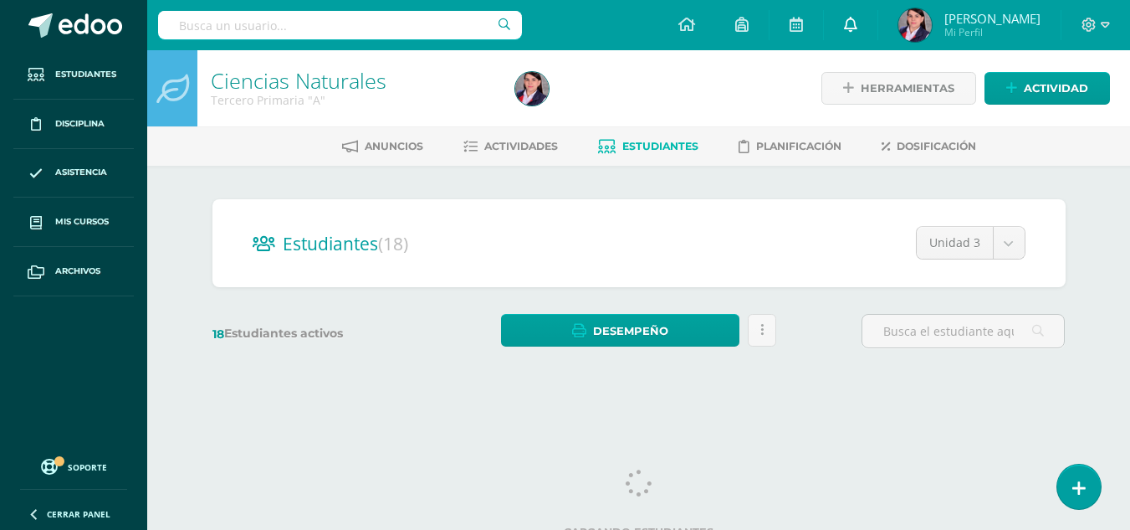
click at [860, 24] on link at bounding box center [851, 25] width 54 height 50
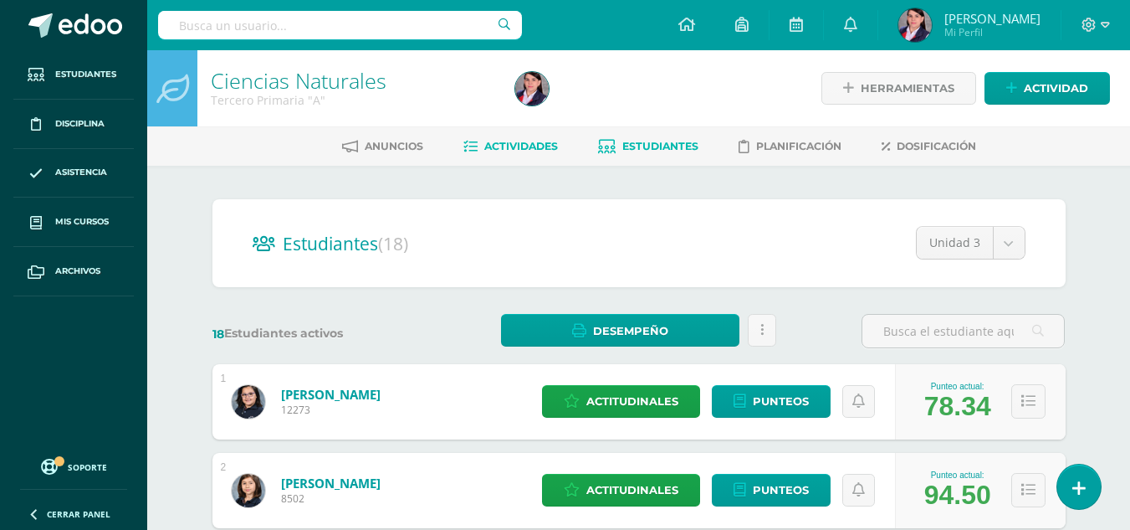
click at [535, 143] on span "Actividades" at bounding box center [521, 146] width 74 height 13
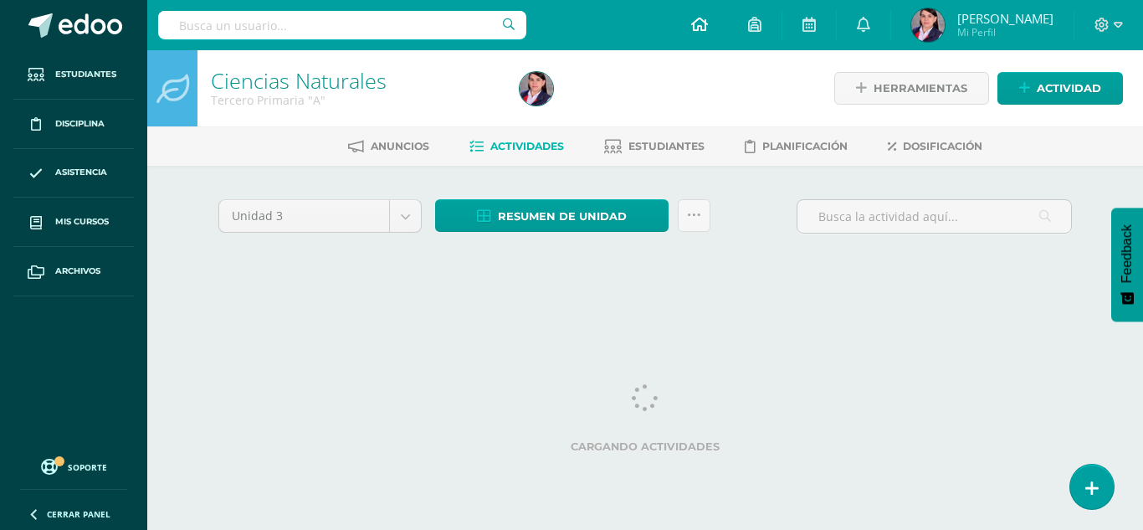
click at [699, 25] on icon at bounding box center [699, 24] width 17 height 15
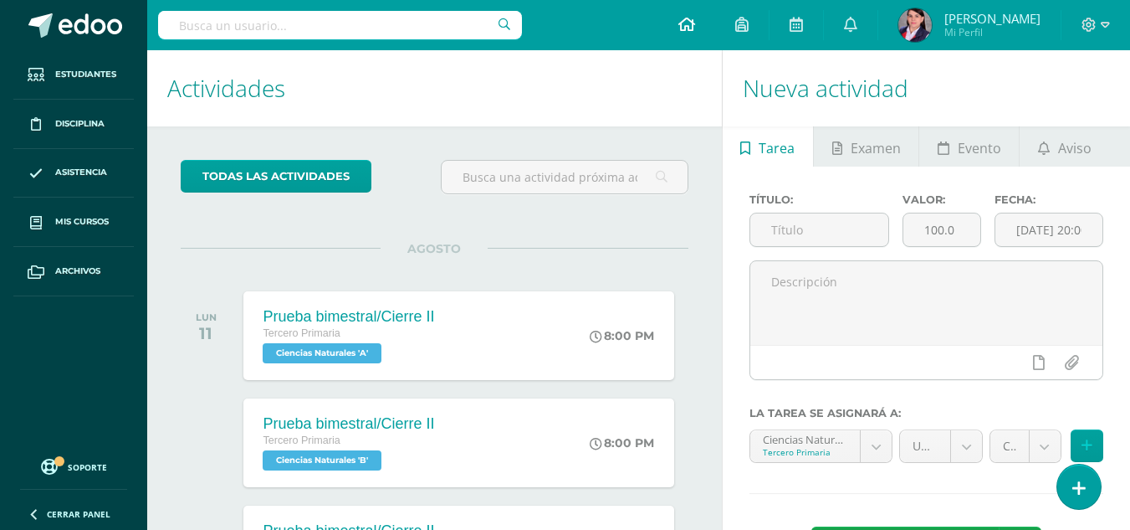
click at [687, 30] on icon at bounding box center [686, 24] width 17 height 15
click at [1062, 152] on span "Aviso" at bounding box center [1074, 148] width 33 height 40
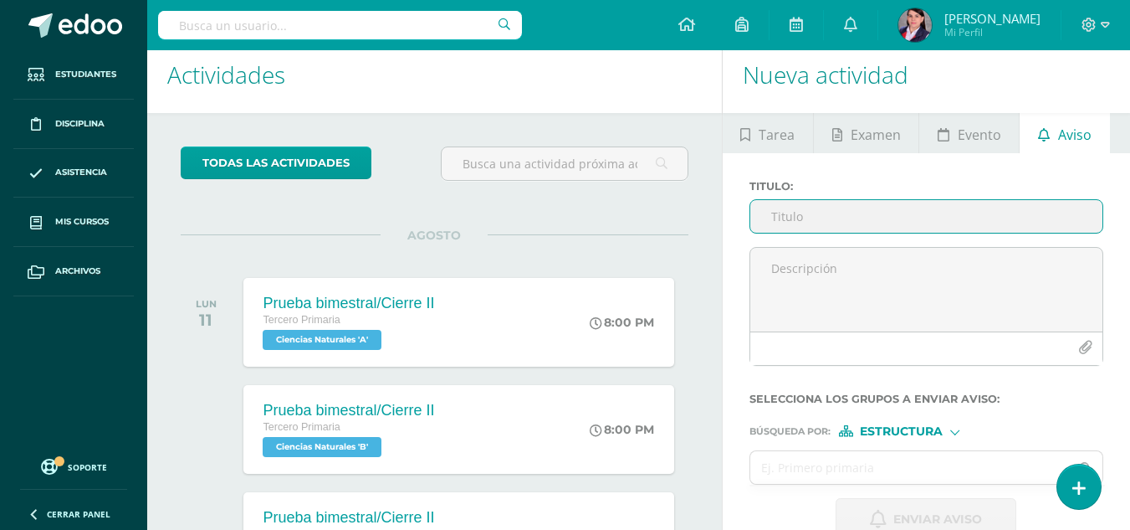
scroll to position [6, 0]
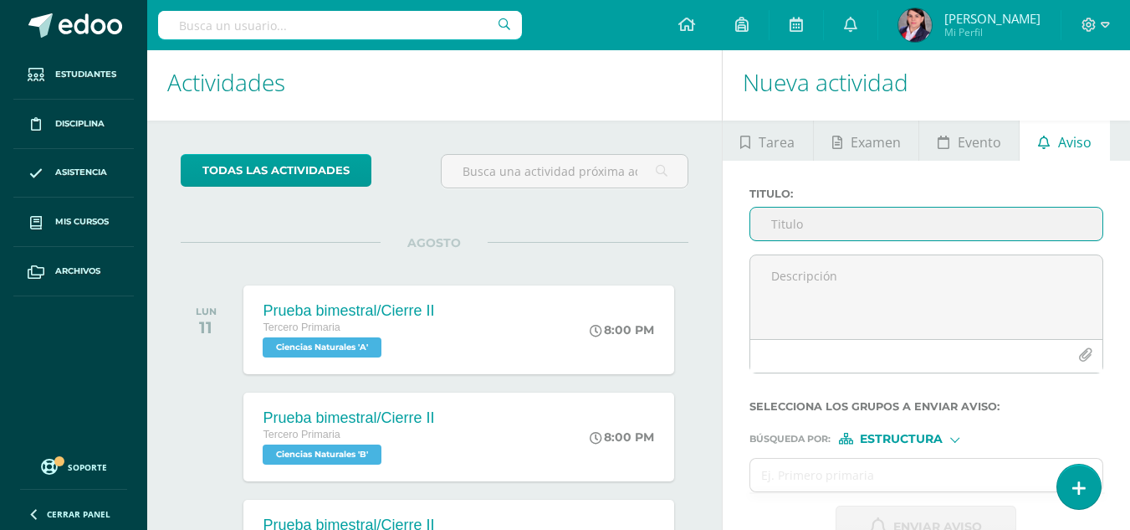
click at [793, 224] on input "Titulo :" at bounding box center [926, 223] width 352 height 33
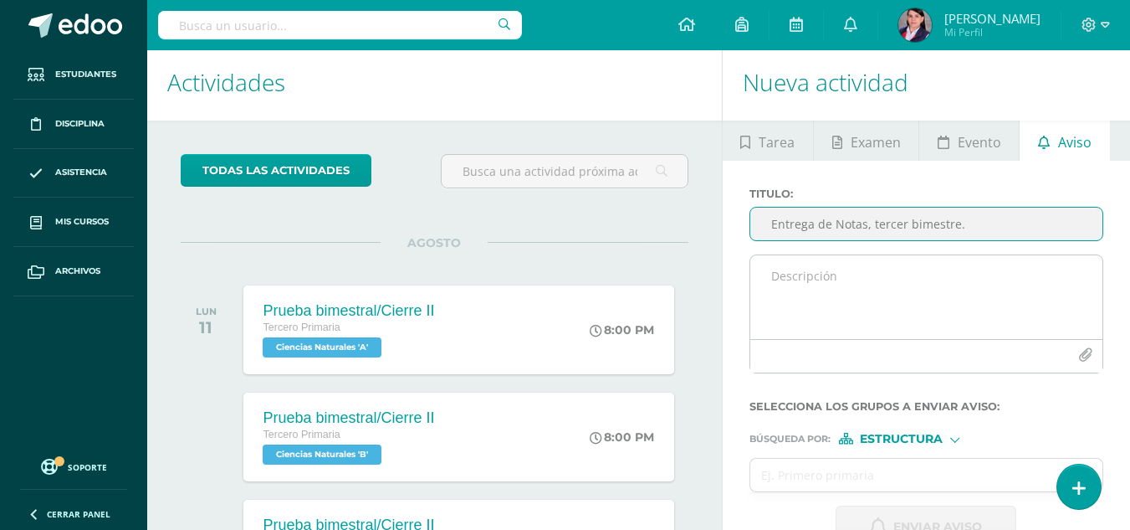
type input "Entrega de Notas, tercer bimestre."
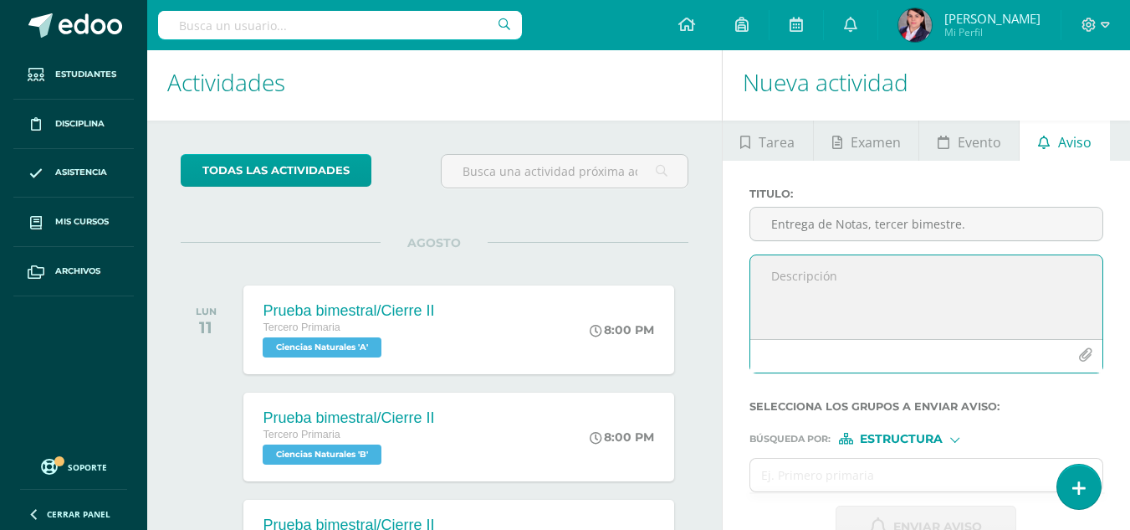
click at [780, 276] on textarea at bounding box center [926, 297] width 352 height 84
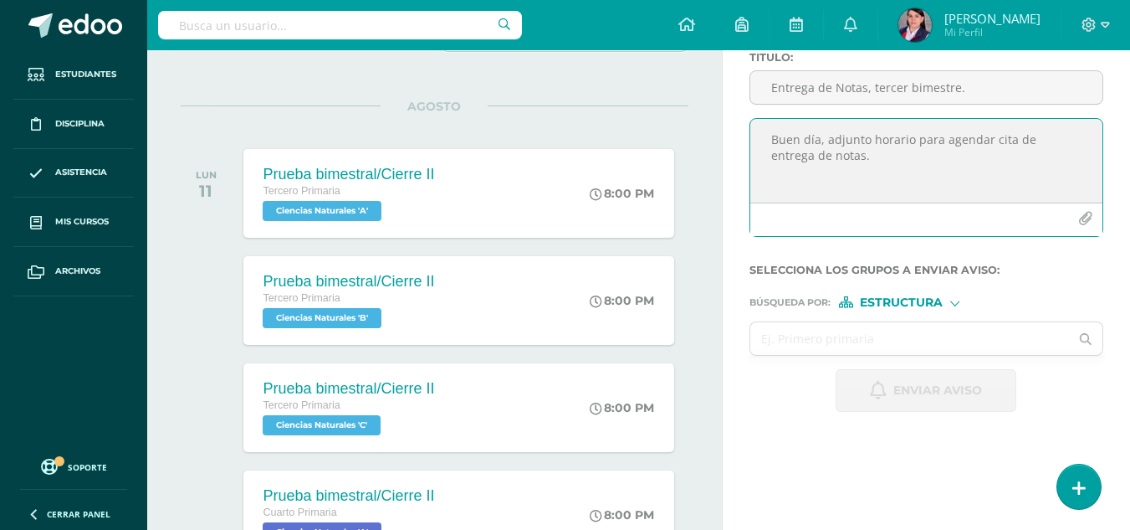
scroll to position [173, 0]
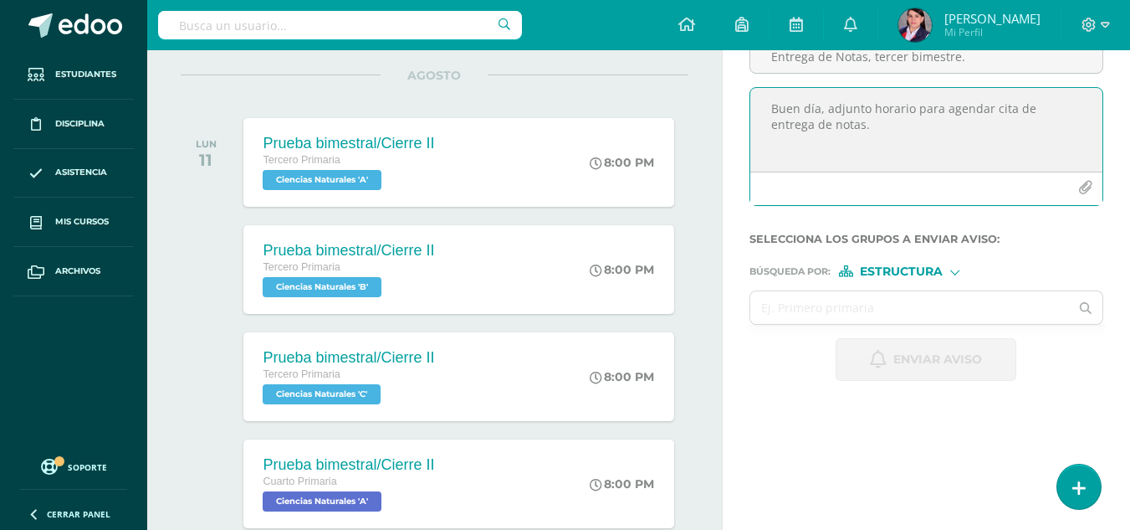
type textarea "Buen día, adjunto horario para agendar cita de entrega de notas."
click at [954, 274] on div at bounding box center [954, 270] width 9 height 9
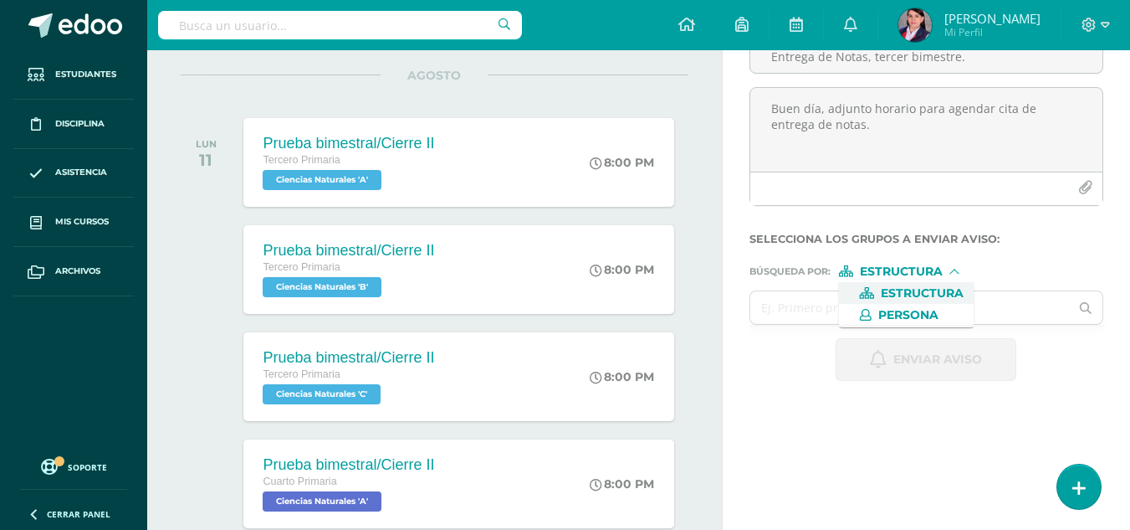
click at [953, 291] on span "Estructura" at bounding box center [922, 293] width 83 height 9
click at [829, 305] on input "text" at bounding box center [910, 307] width 320 height 33
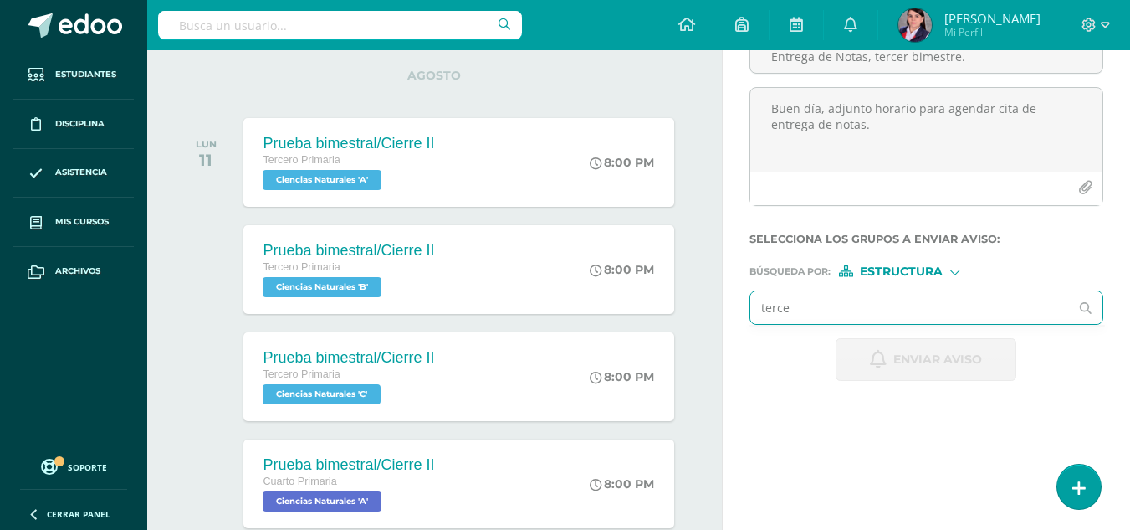
type input "tercer"
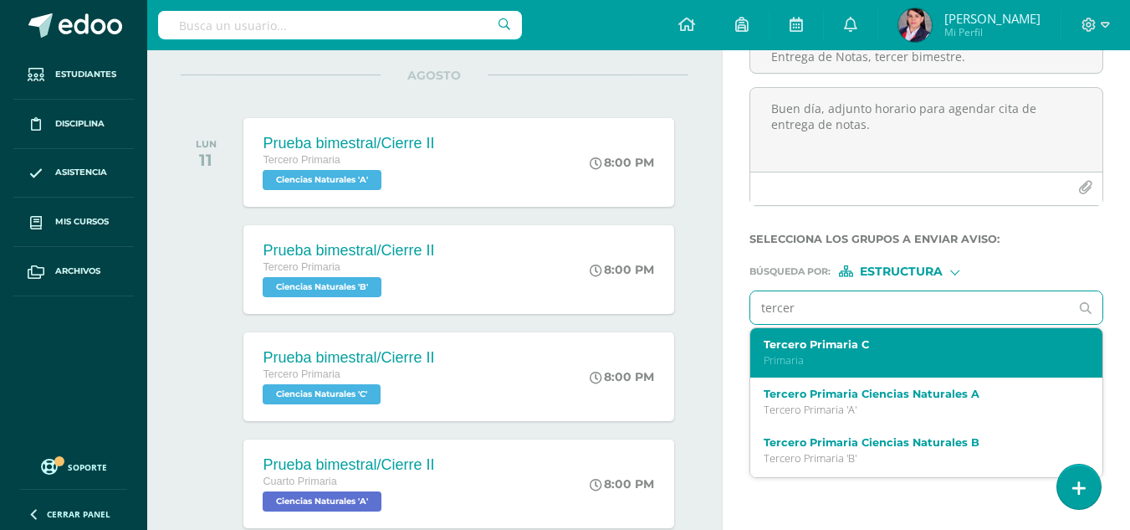
click at [862, 349] on label "Tercero Primaria C" at bounding box center [920, 344] width 313 height 13
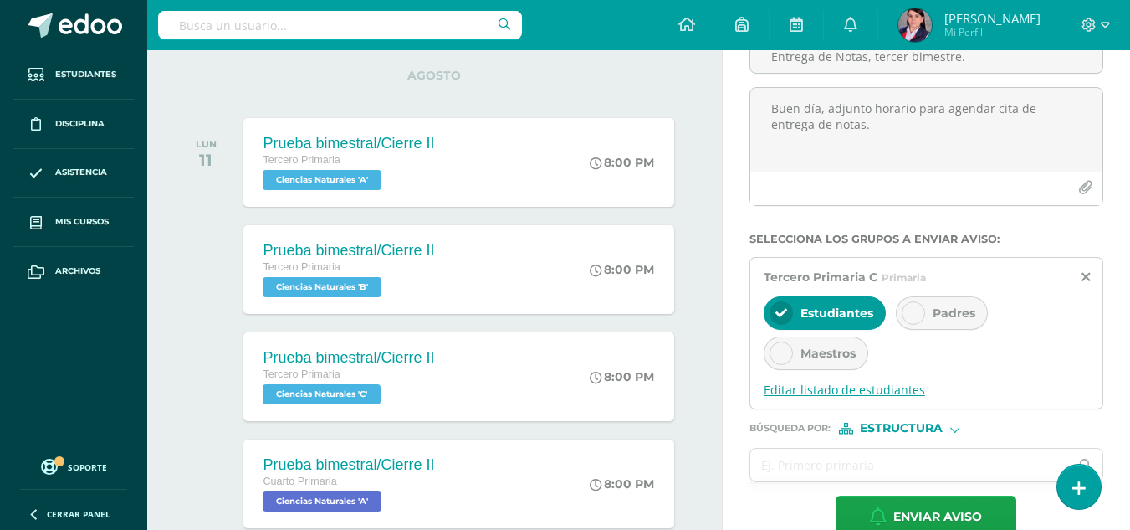
scroll to position [257, 0]
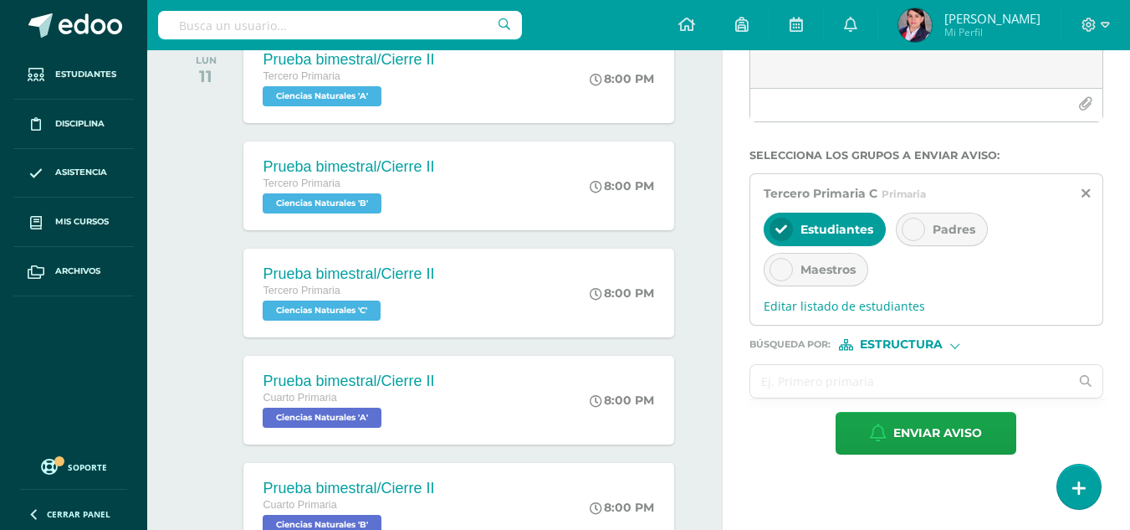
click at [933, 375] on input "text" at bounding box center [910, 381] width 320 height 33
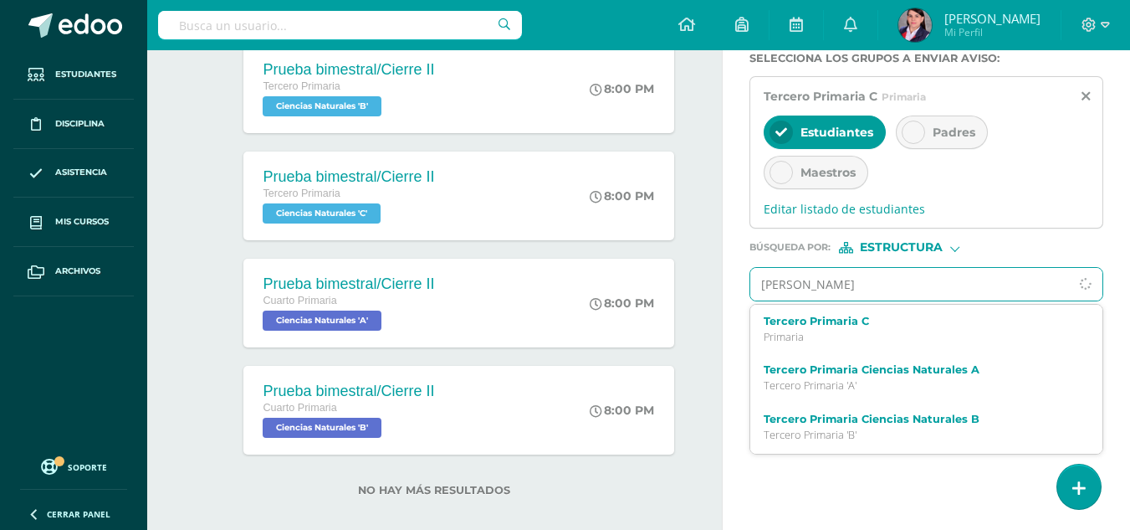
scroll to position [374, 0]
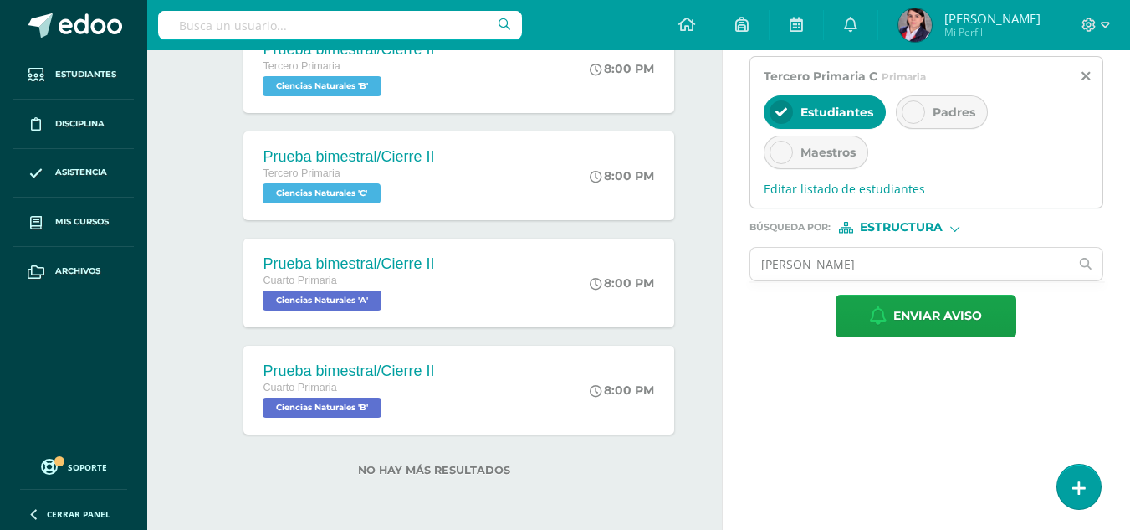
click at [715, 280] on div "todas las Actividades No tienes actividades Échale un vistazo a los demás perío…" at bounding box center [434, 140] width 575 height 777
click at [893, 264] on input "[PERSON_NAME]" at bounding box center [910, 264] width 320 height 33
type input "[PERSON_NAME]"
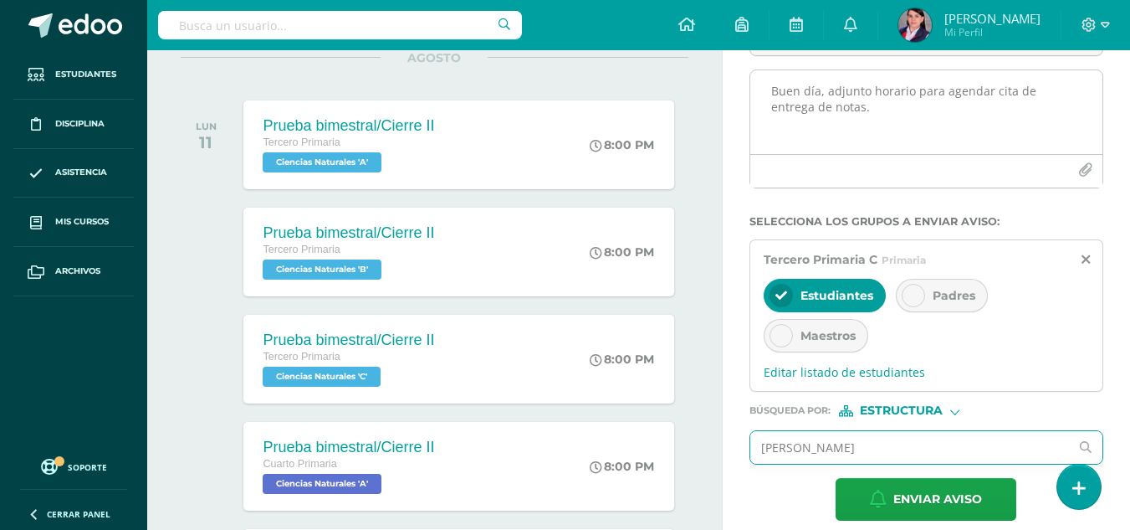
scroll to position [290, 0]
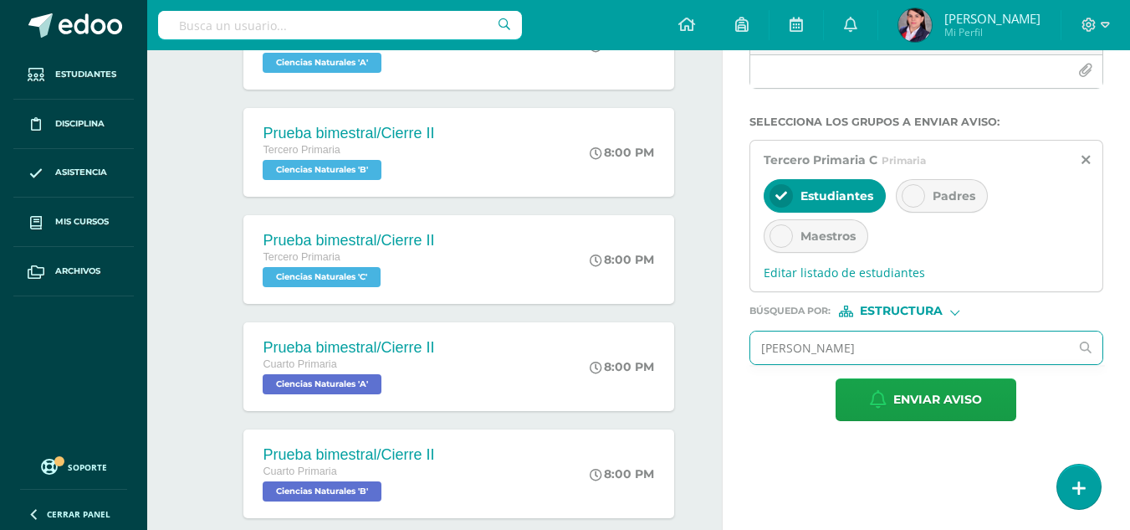
click at [952, 319] on form "Titulo : Entrega de Notas, tercer bimestre. Buen día, adjunto horario para agen…" at bounding box center [927, 162] width 354 height 518
click at [950, 310] on div "Estructura" at bounding box center [901, 311] width 125 height 12
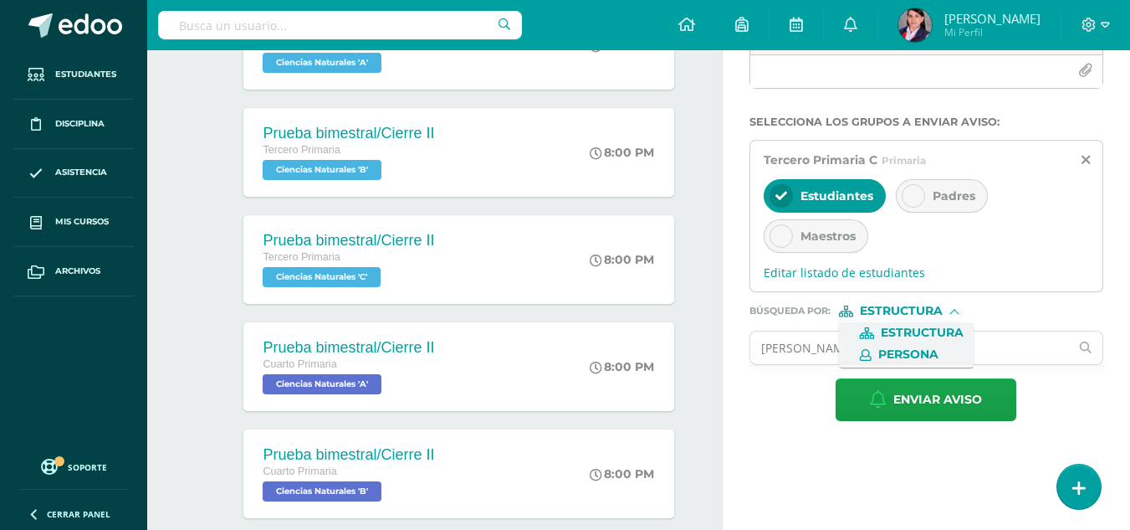
click at [946, 352] on label "Persona" at bounding box center [906, 355] width 115 height 12
click at [946, 351] on input "text" at bounding box center [910, 347] width 320 height 33
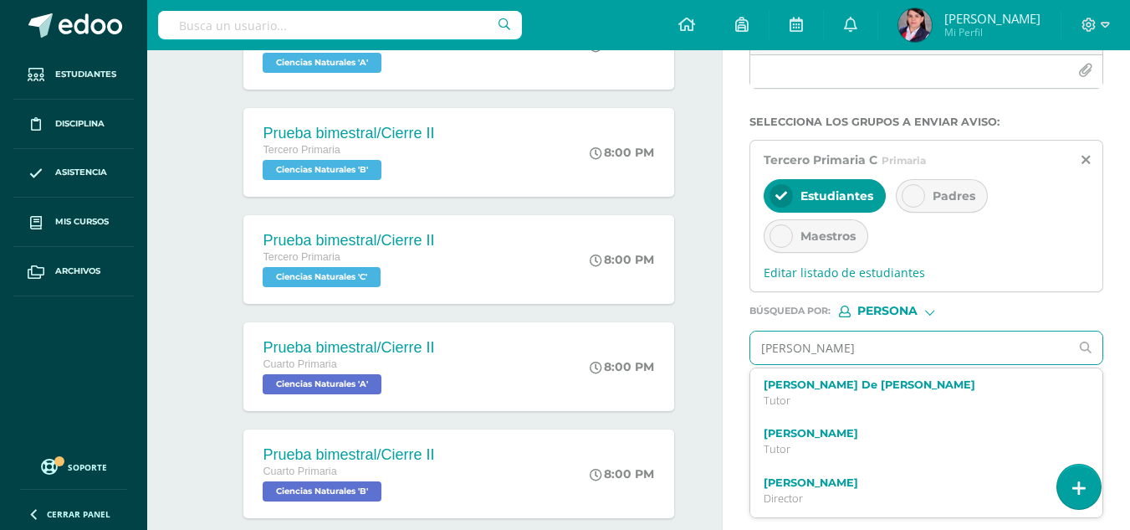
type input "[PERSON_NAME]"
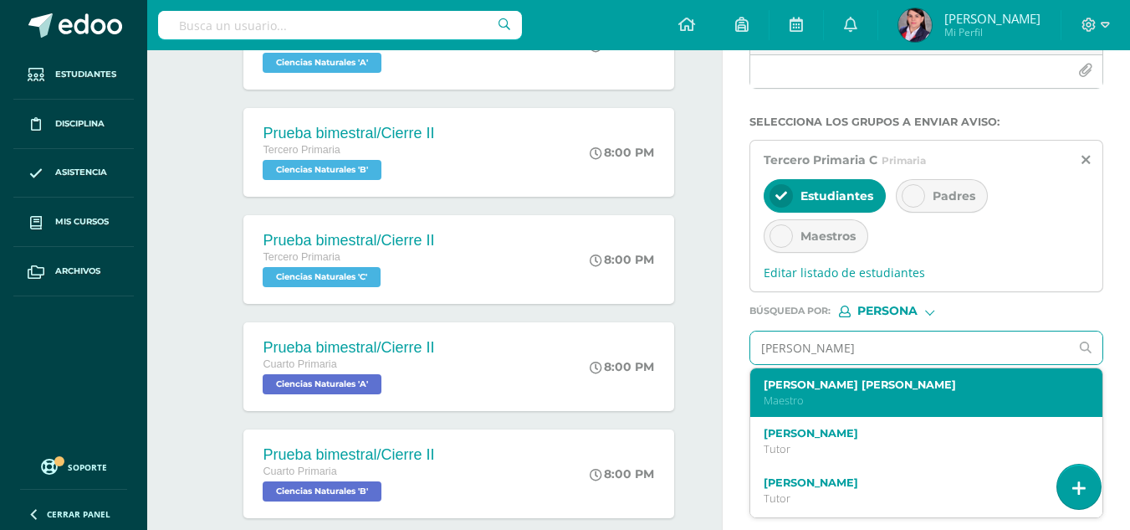
click at [880, 403] on p "Maestro" at bounding box center [920, 400] width 313 height 14
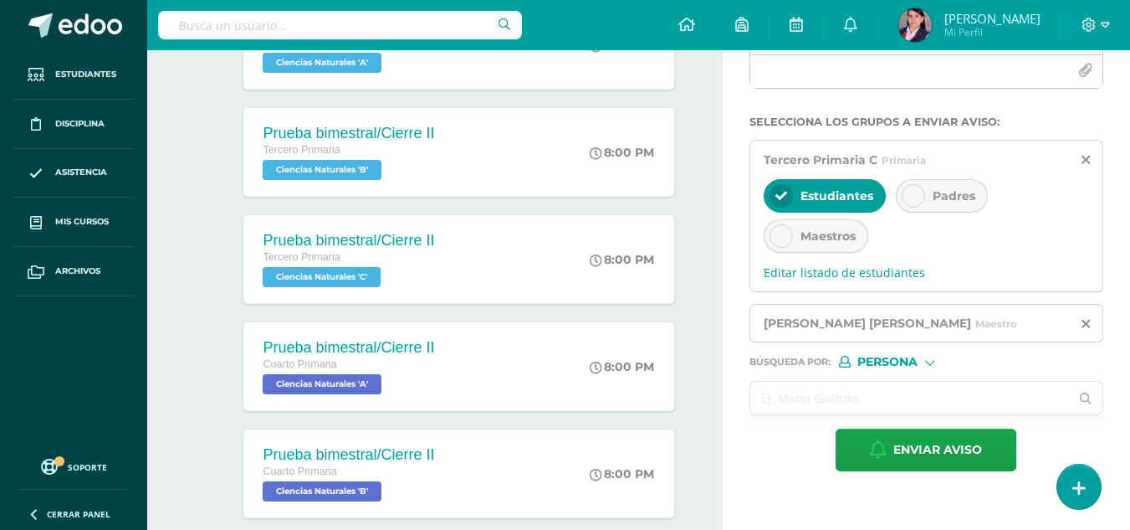
click at [904, 393] on input "text" at bounding box center [910, 397] width 320 height 33
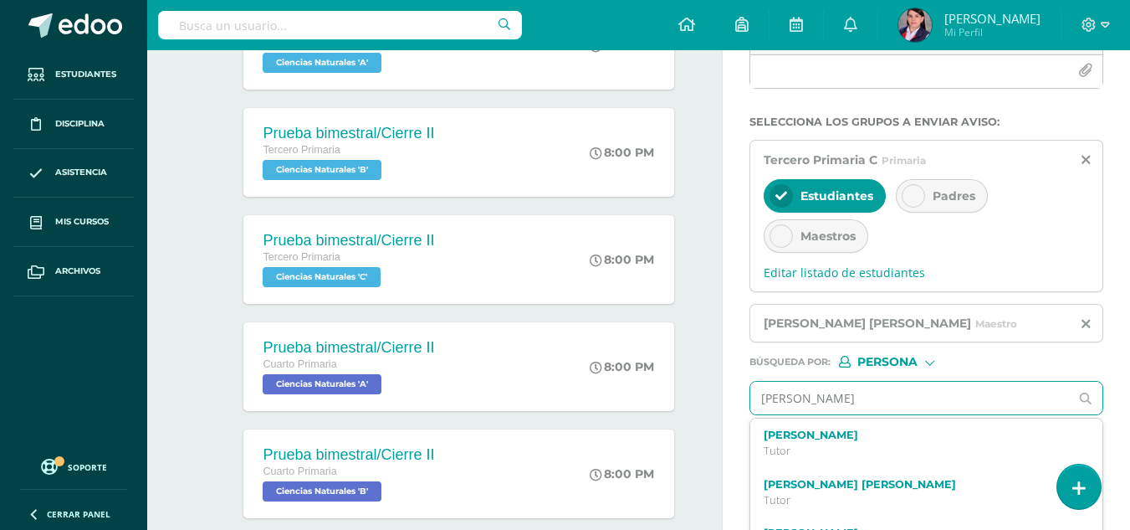
type input "[PERSON_NAME]"
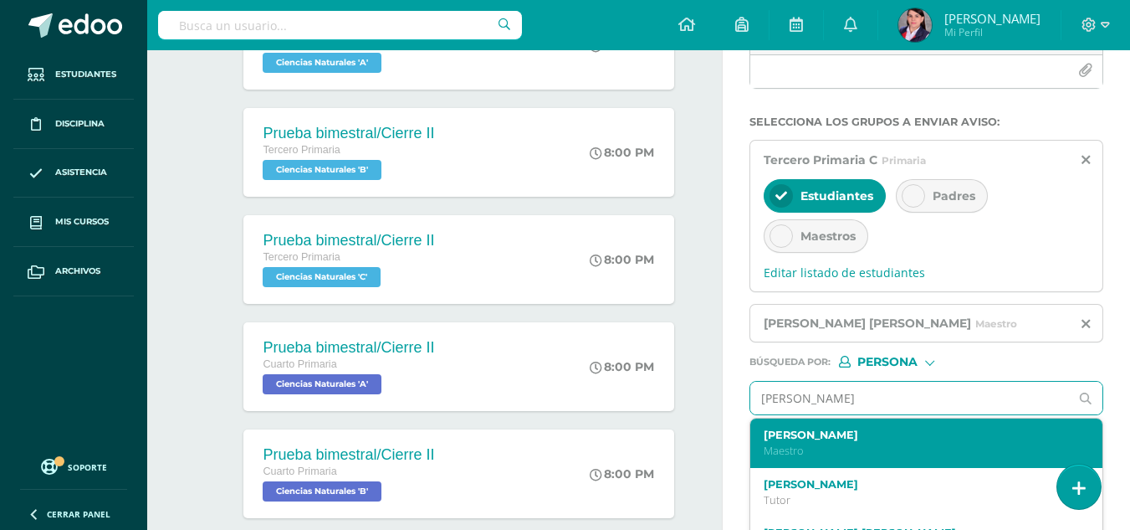
click at [890, 438] on label "[PERSON_NAME]" at bounding box center [920, 434] width 313 height 13
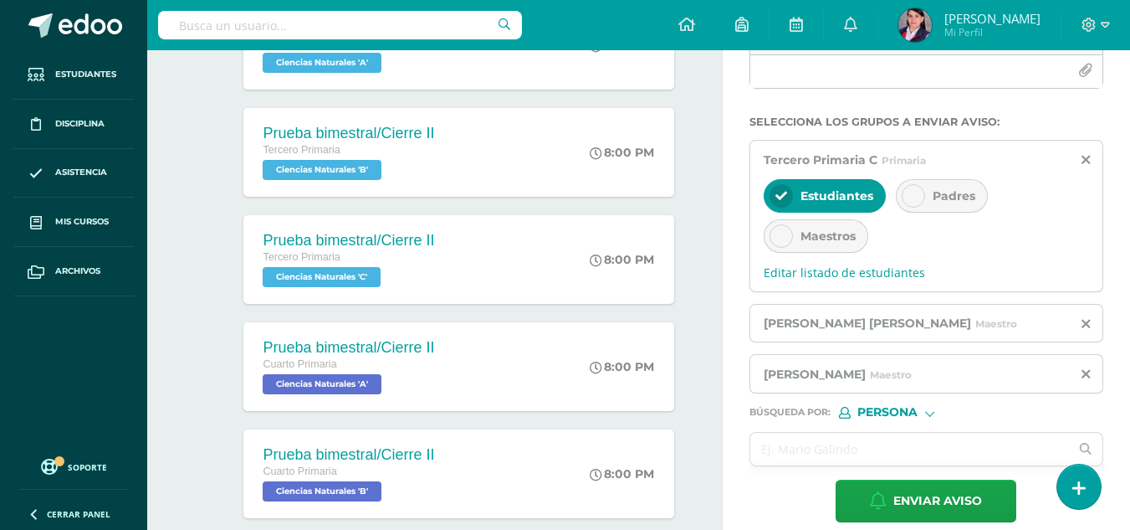
click at [780, 194] on icon at bounding box center [781, 196] width 12 height 12
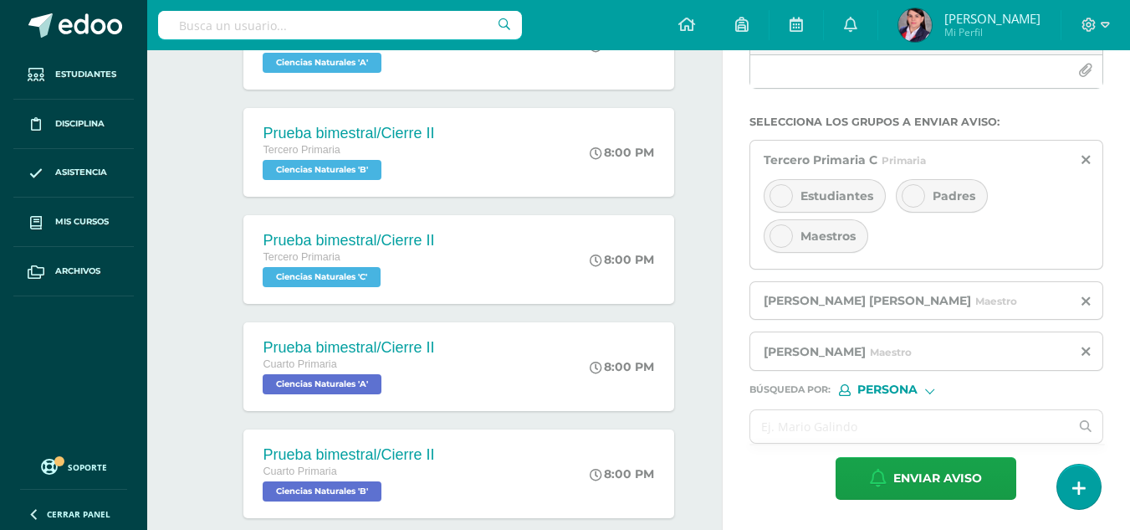
click at [912, 196] on icon at bounding box center [914, 196] width 12 height 12
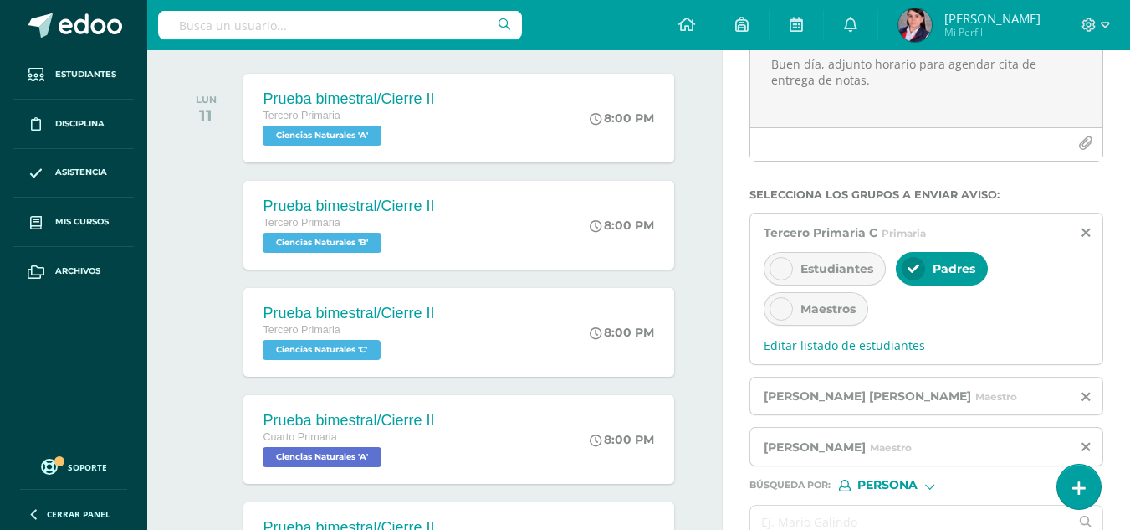
scroll to position [123, 0]
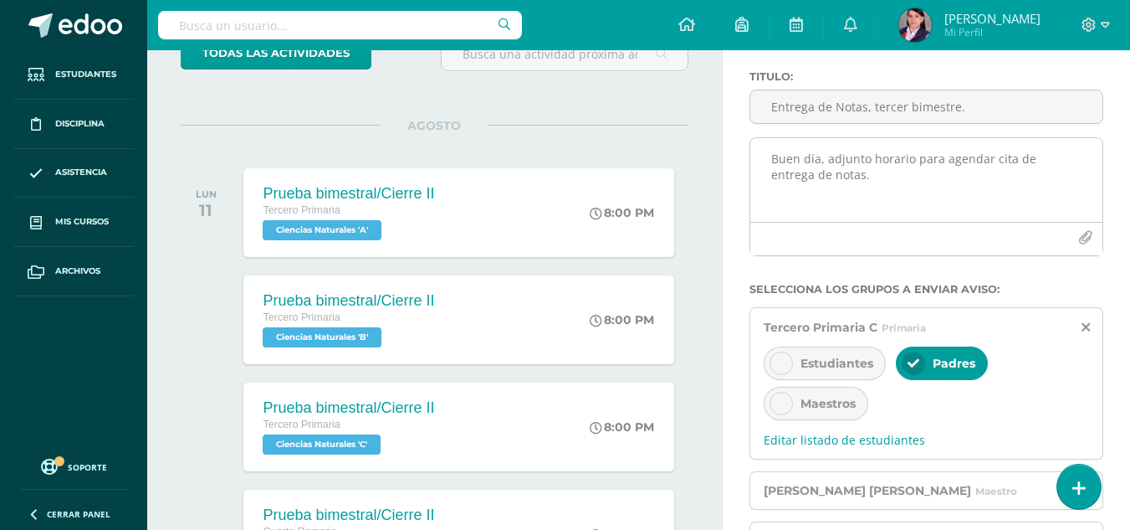
click at [797, 241] on div at bounding box center [926, 238] width 352 height 33
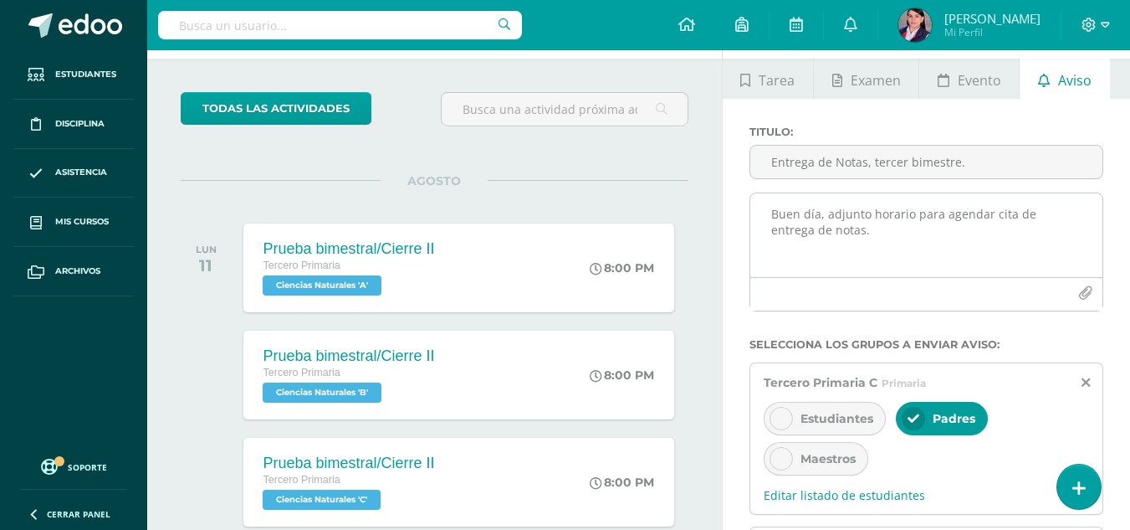
scroll to position [39, 0]
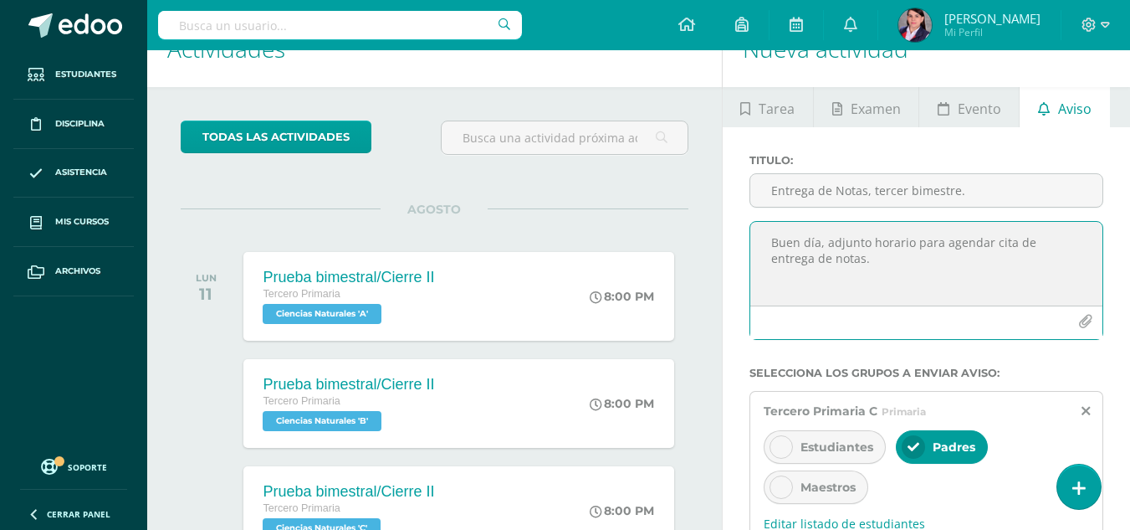
click at [850, 264] on textarea "Buen día, adjunto horario para agendar cita de entrega de notas." at bounding box center [926, 264] width 352 height 84
paste textarea "[URL][DOMAIN_NAME]"
click at [869, 246] on textarea "Buen día, adjunto horario para agendar cita de entrega de notas. [URL][DOMAIN_N…" at bounding box center [926, 264] width 352 height 84
click at [957, 244] on textarea "Buen día, adjunto link con [PERSON_NAME] para agendar cita de entrega de notas.…" at bounding box center [926, 264] width 352 height 84
click at [1063, 245] on textarea "Buen día, adjunto link con horarios para agendar cita de entrega de notas. [URL…" at bounding box center [926, 264] width 352 height 84
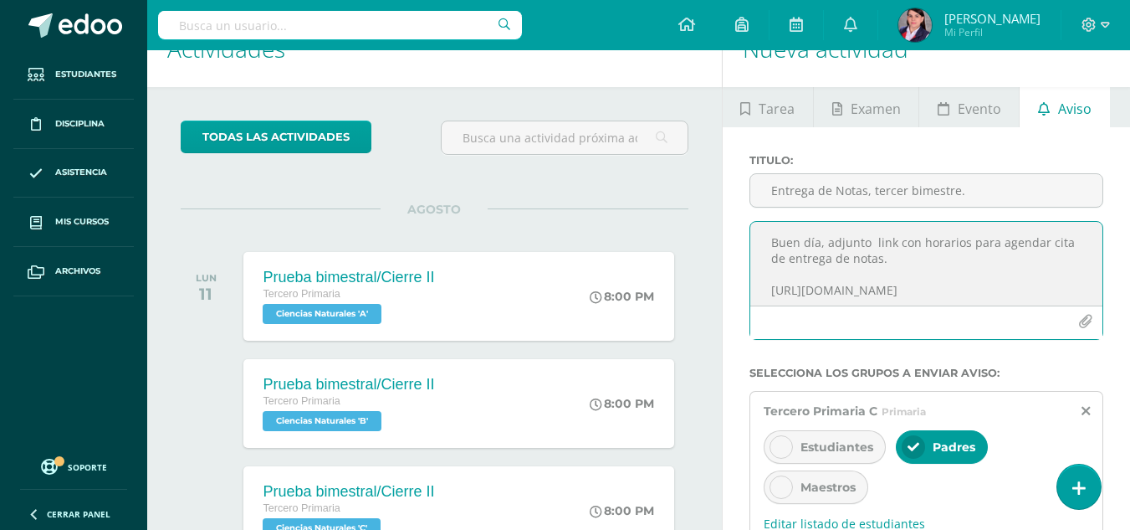
type textarea "Buen día, adjunto link con horarios para agendar cita de entrega de notas. [URL…"
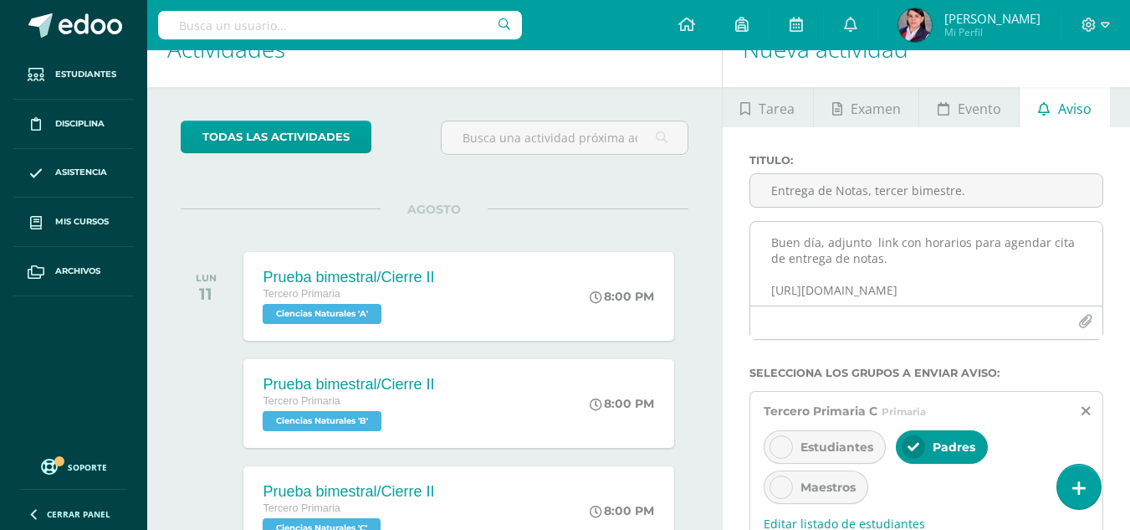
click at [884, 316] on div at bounding box center [926, 321] width 352 height 33
click at [850, 326] on div at bounding box center [926, 321] width 352 height 33
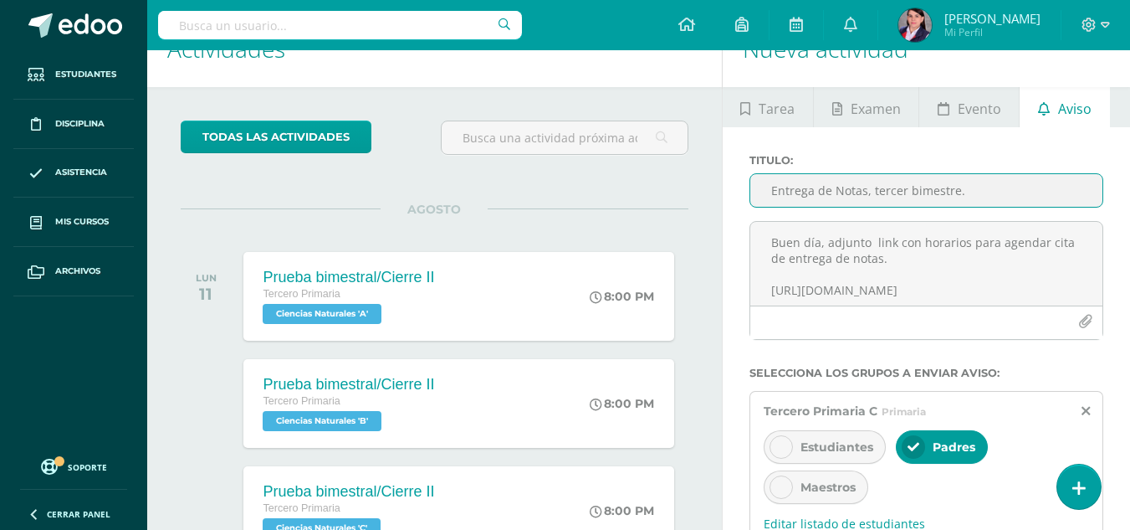
click at [989, 188] on input "Entrega de Notas, tercer bimestre." at bounding box center [926, 190] width 352 height 33
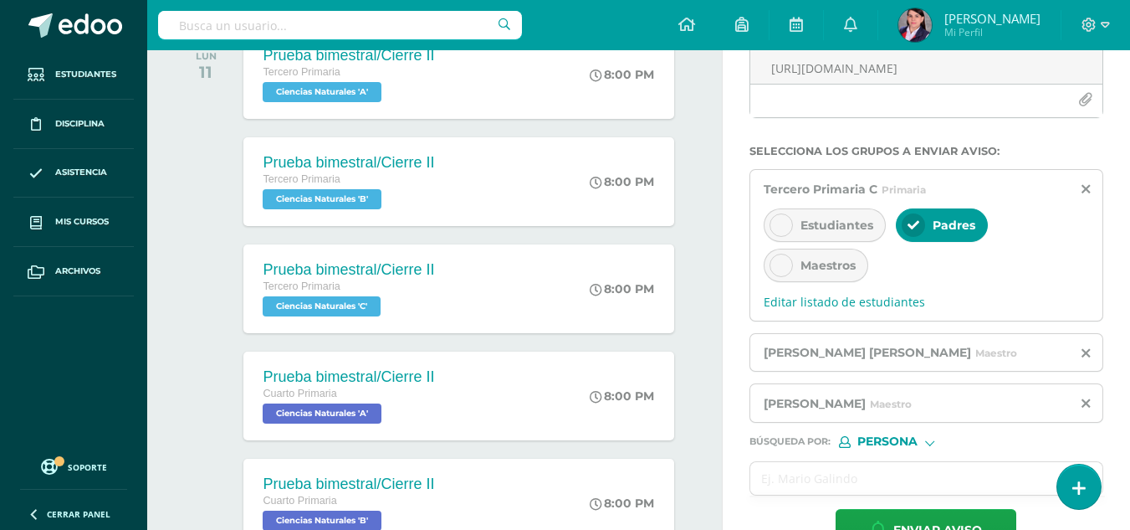
scroll to position [290, 0]
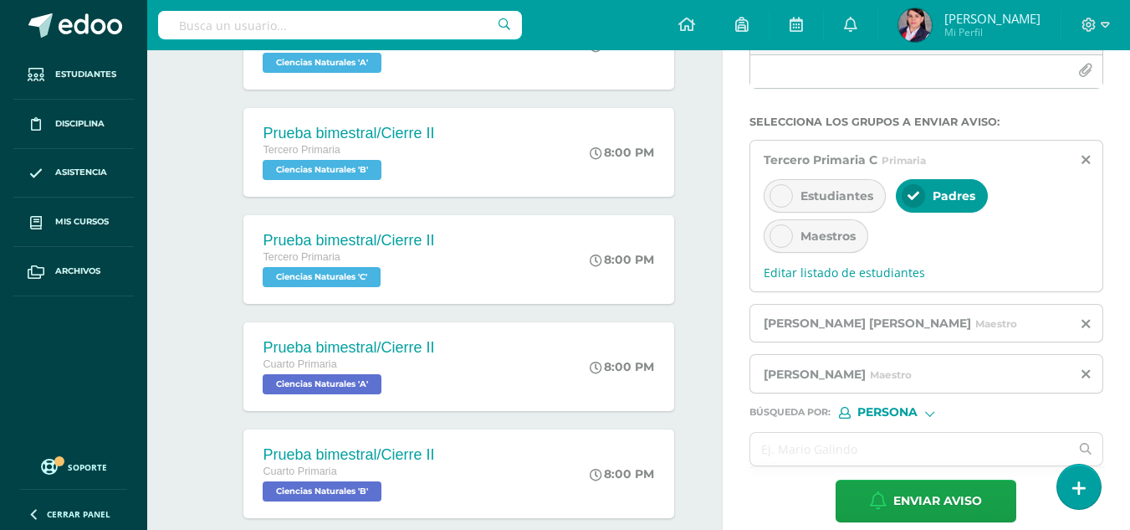
type input "Entrega de Notas, tercer bimestre, tercero C."
click at [965, 501] on span "Enviar aviso" at bounding box center [937, 500] width 89 height 41
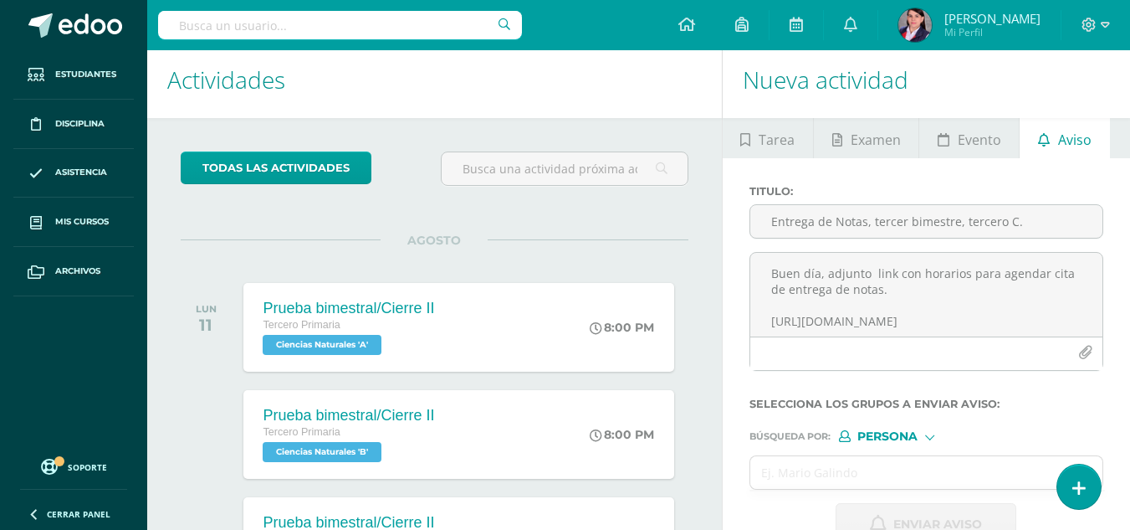
scroll to position [0, 0]
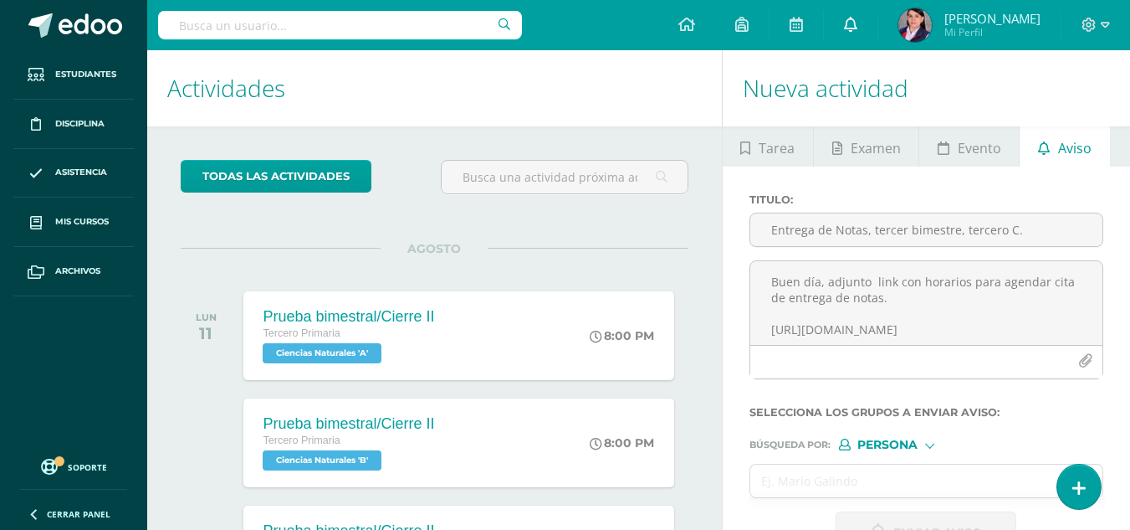
click at [847, 28] on icon at bounding box center [850, 24] width 13 height 15
